Goal: Find specific page/section: Find specific page/section

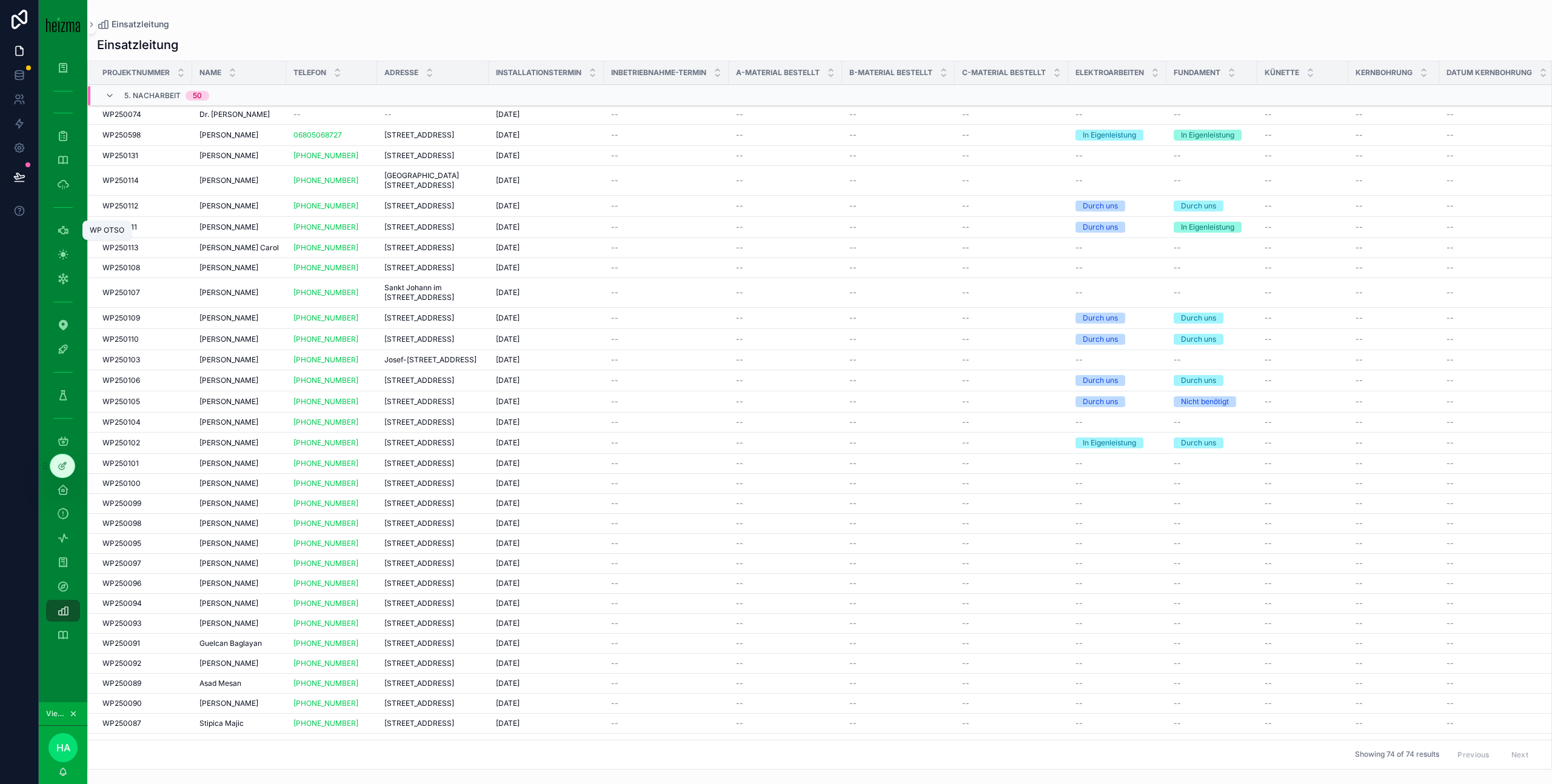
click at [73, 227] on link "WP OTSO" at bounding box center [63, 230] width 34 height 22
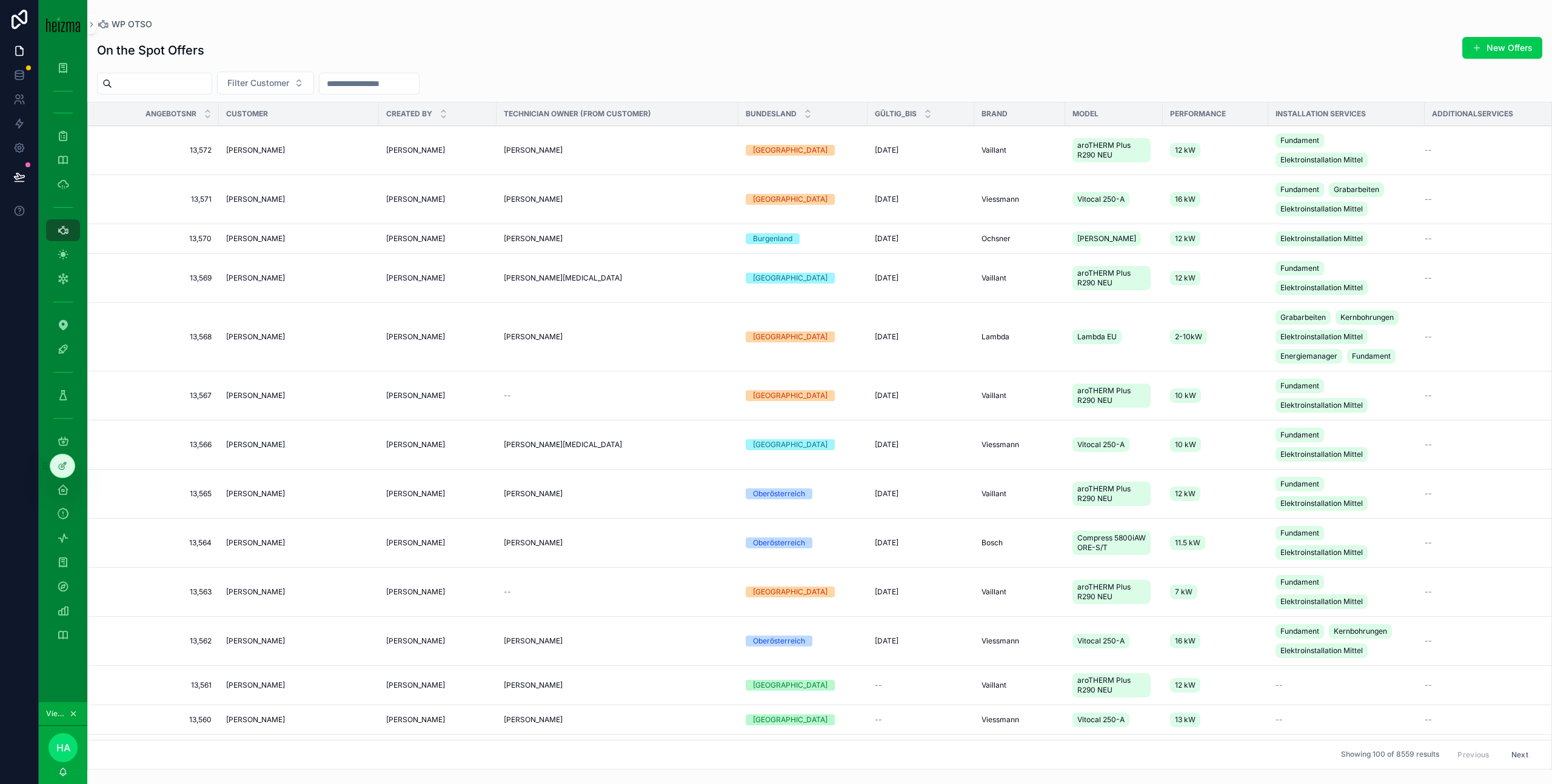
click at [176, 84] on input "scrollable content" at bounding box center [162, 84] width 99 height 17
click at [289, 83] on span "Filter Customer" at bounding box center [258, 83] width 62 height 12
type input "**********"
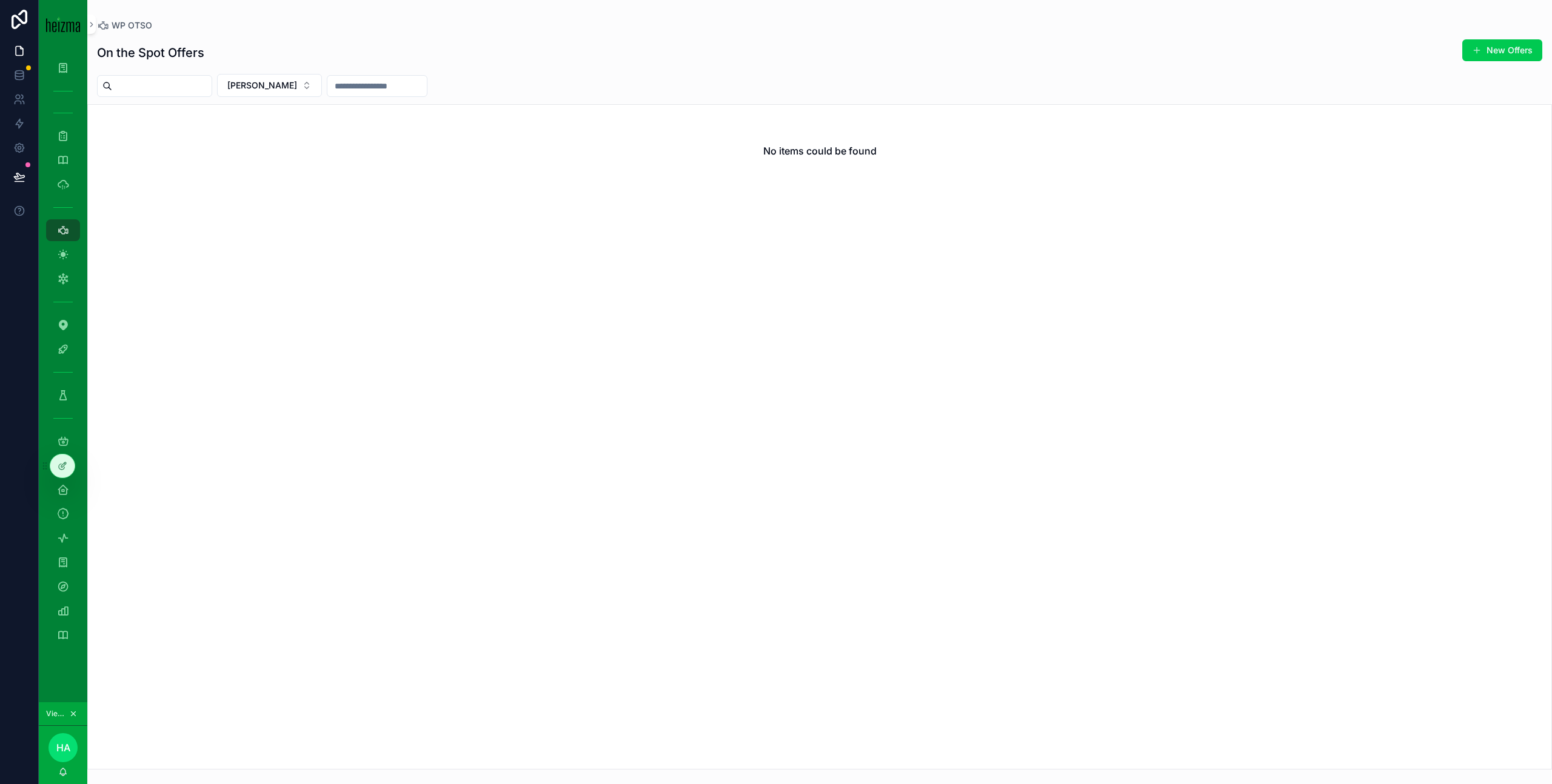
click at [291, 76] on button "[PERSON_NAME]" at bounding box center [269, 85] width 105 height 23
click at [73, 257] on link "PV OTSO" at bounding box center [63, 254] width 34 height 22
click at [1397, 51] on span "Filter Customer" at bounding box center [1409, 51] width 62 height 12
type input "******"
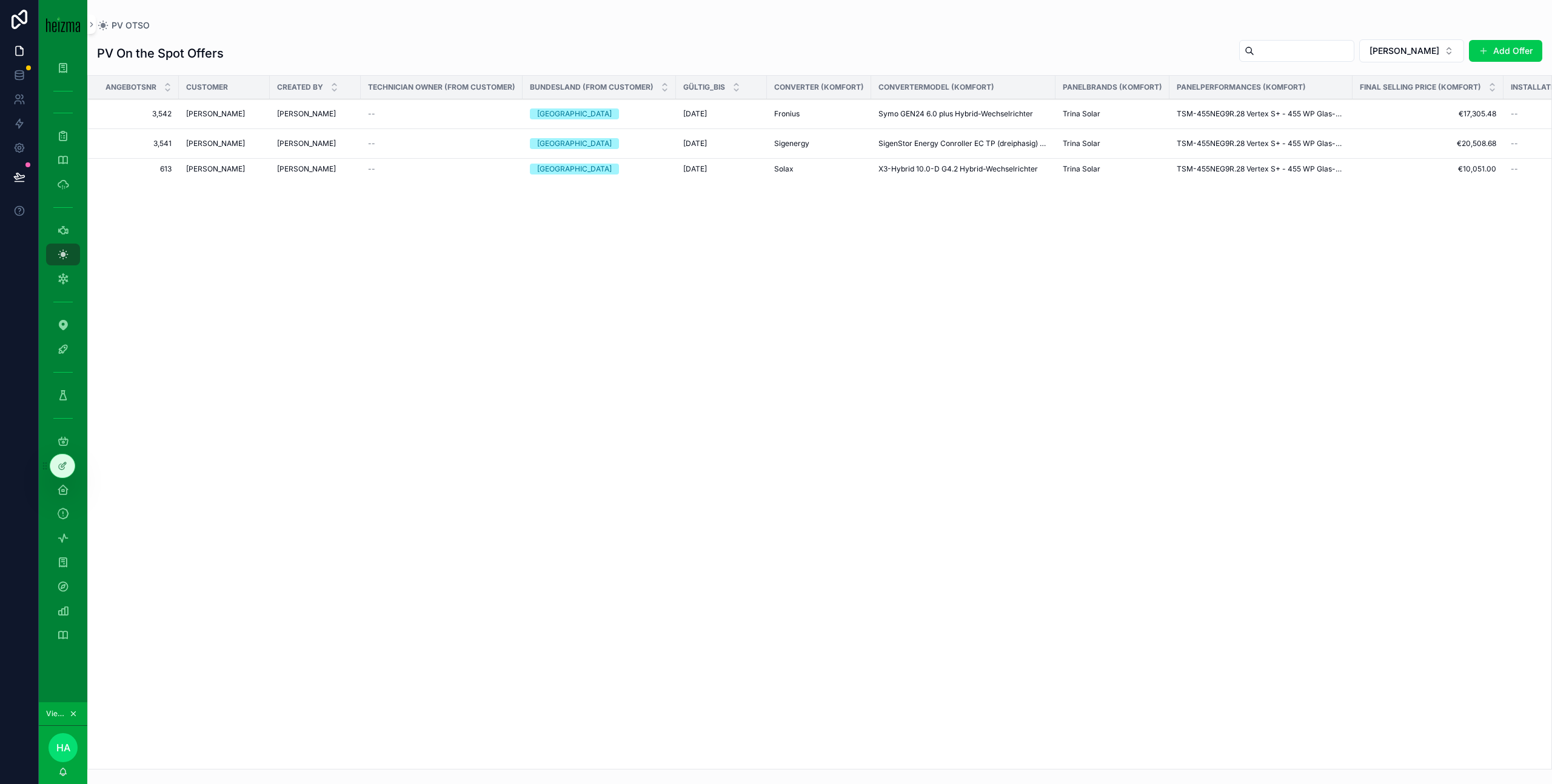
click at [224, 167] on span "[PERSON_NAME]" at bounding box center [216, 169] width 59 height 10
click at [198, 112] on span "[PERSON_NAME]" at bounding box center [216, 114] width 59 height 10
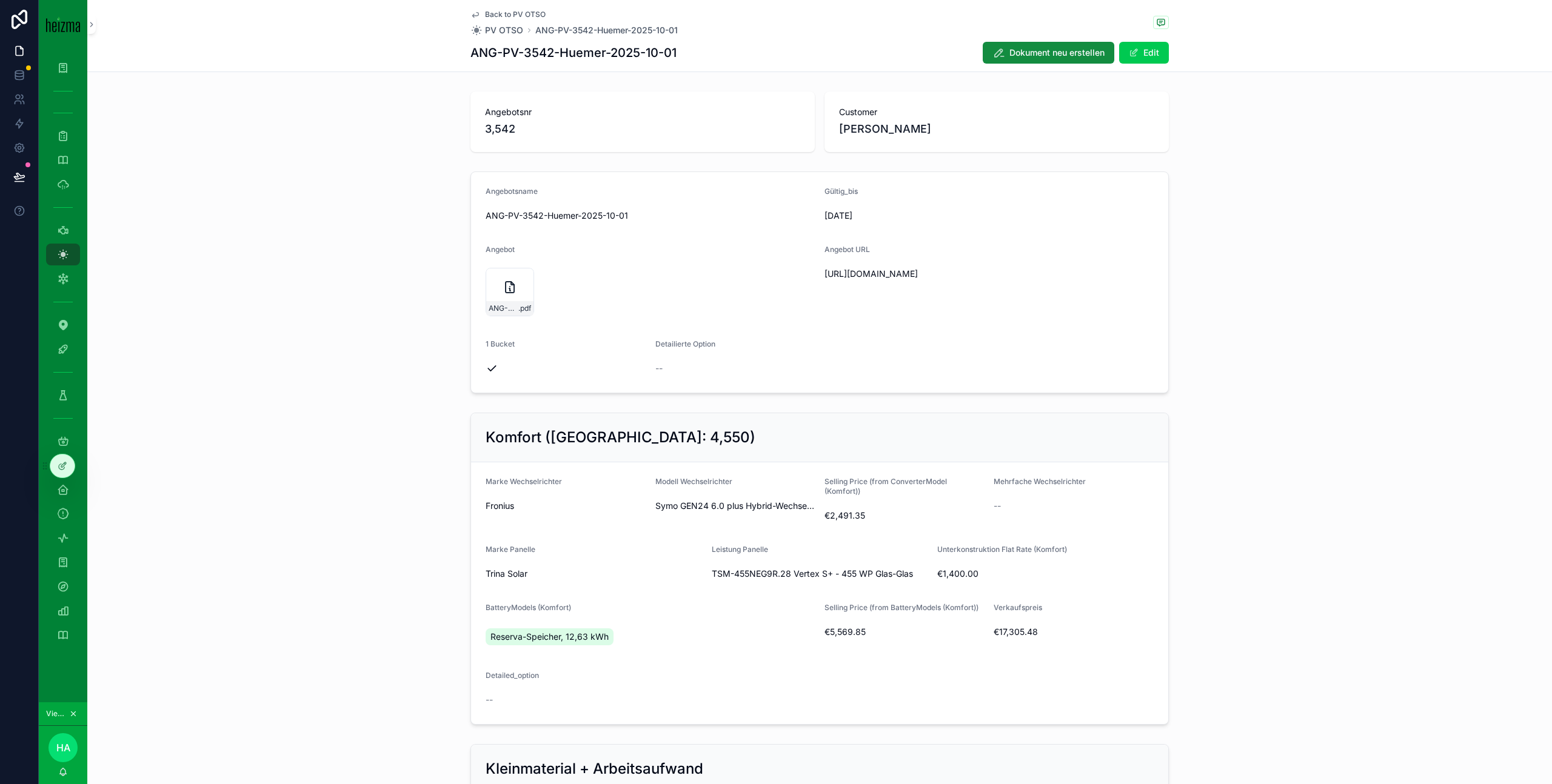
click at [501, 11] on span "Back to PV OTSO" at bounding box center [515, 15] width 60 height 10
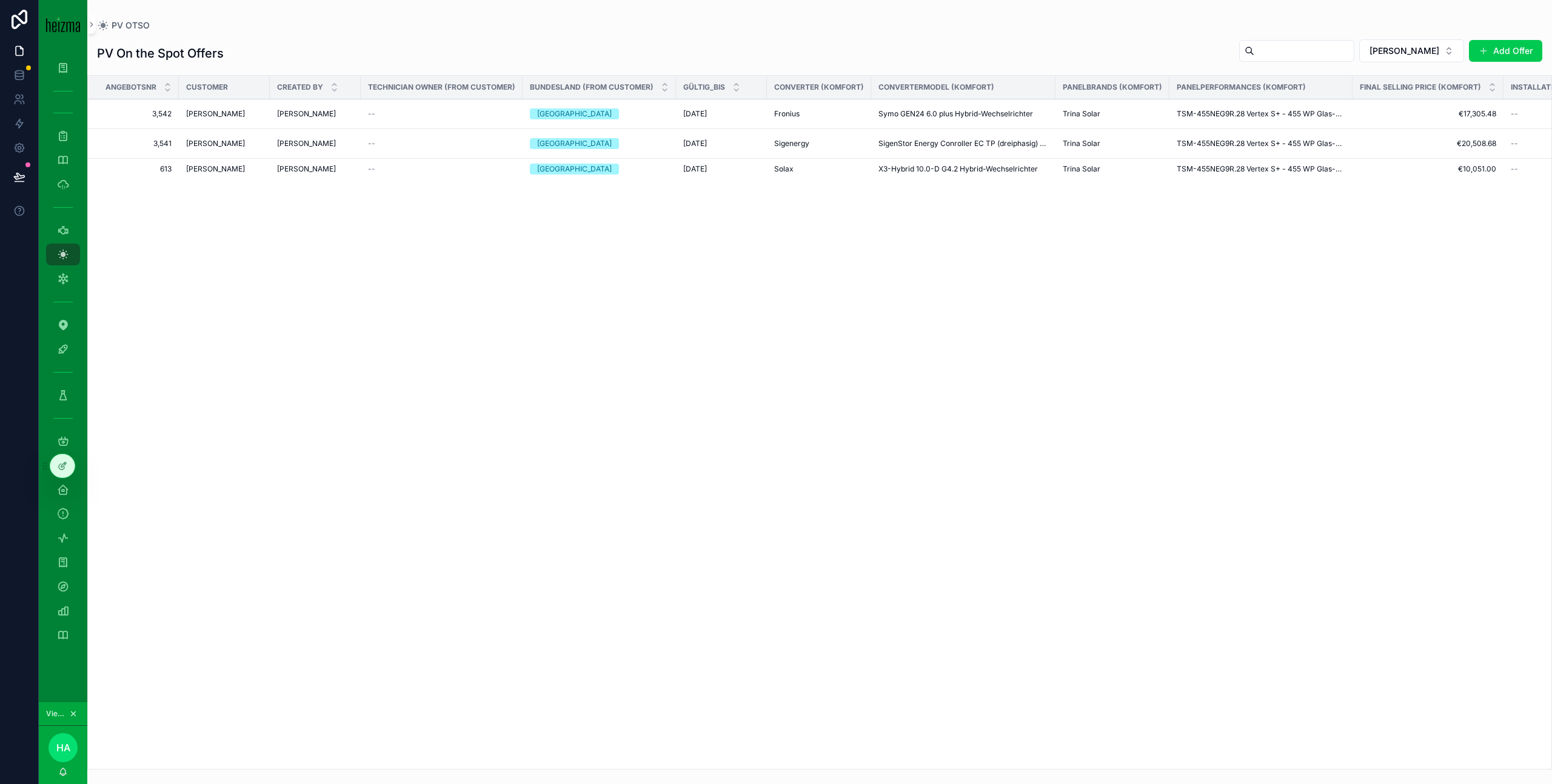
click at [193, 155] on td "[PERSON_NAME]" at bounding box center [224, 144] width 91 height 30
click at [207, 143] on span "[PERSON_NAME]" at bounding box center [216, 144] width 59 height 10
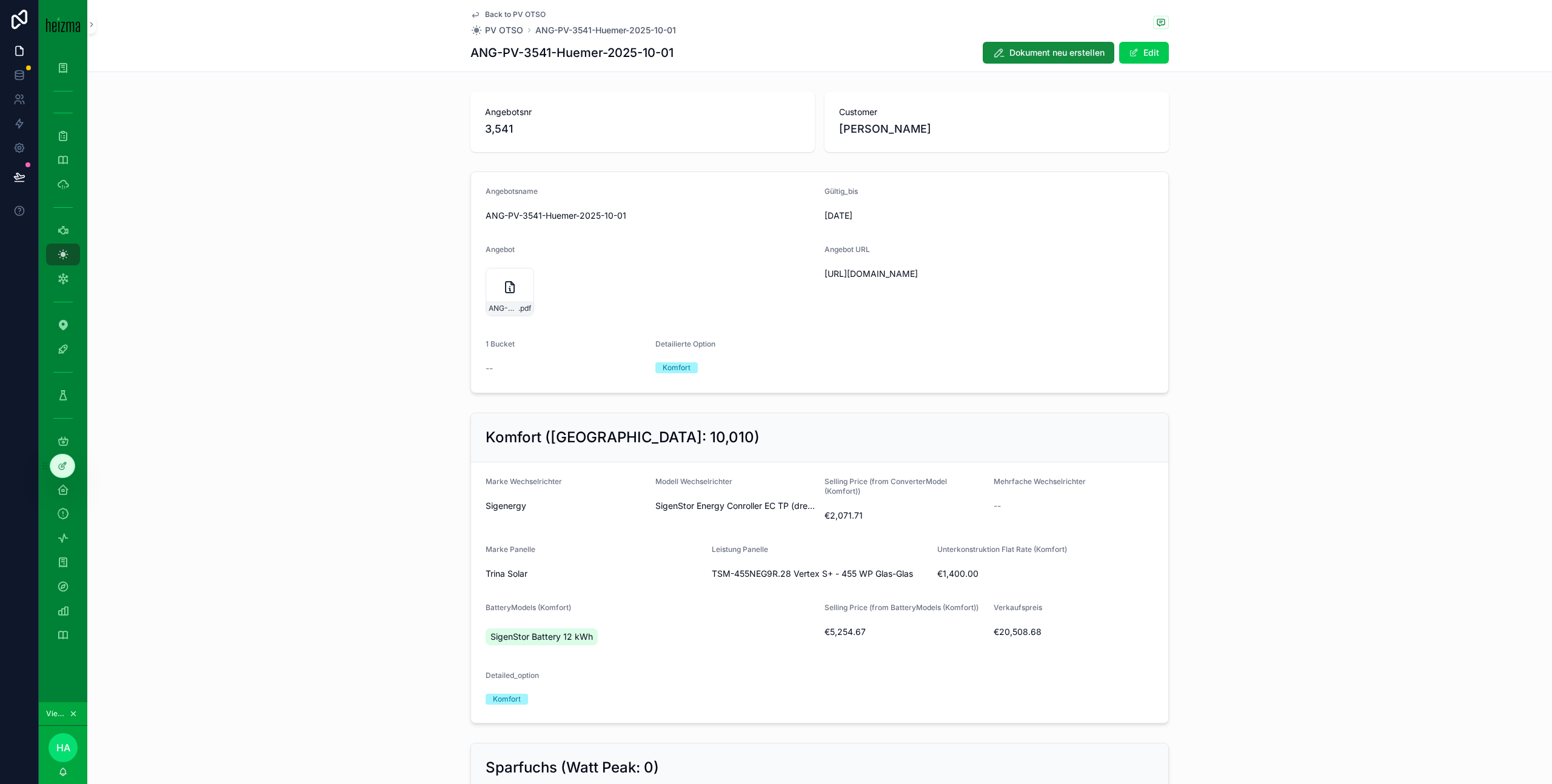
click at [508, 292] on icon "scrollable content" at bounding box center [510, 287] width 8 height 11
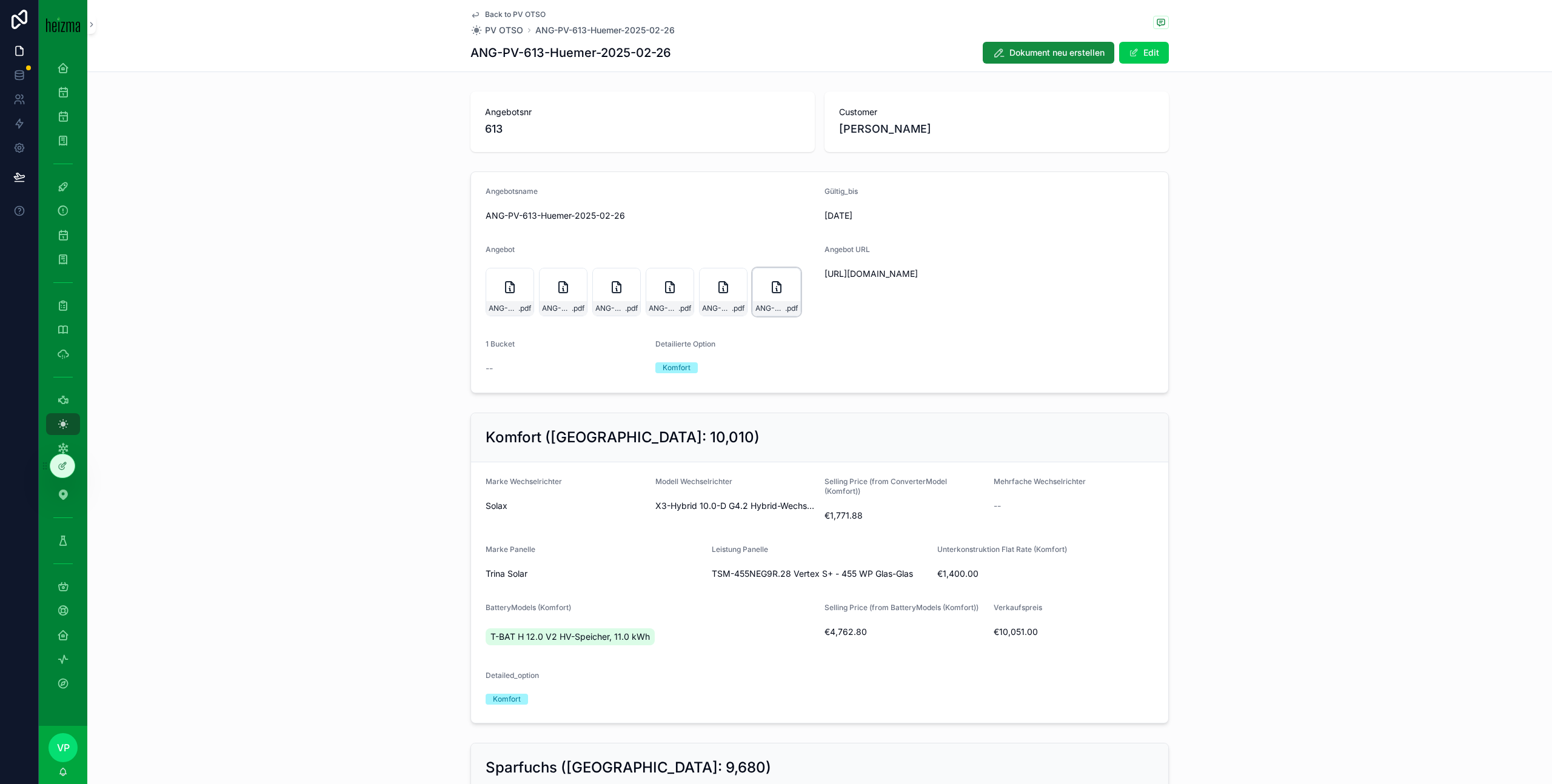
click at [774, 290] on icon "scrollable content" at bounding box center [777, 287] width 15 height 15
